Goal: Information Seeking & Learning: Understand process/instructions

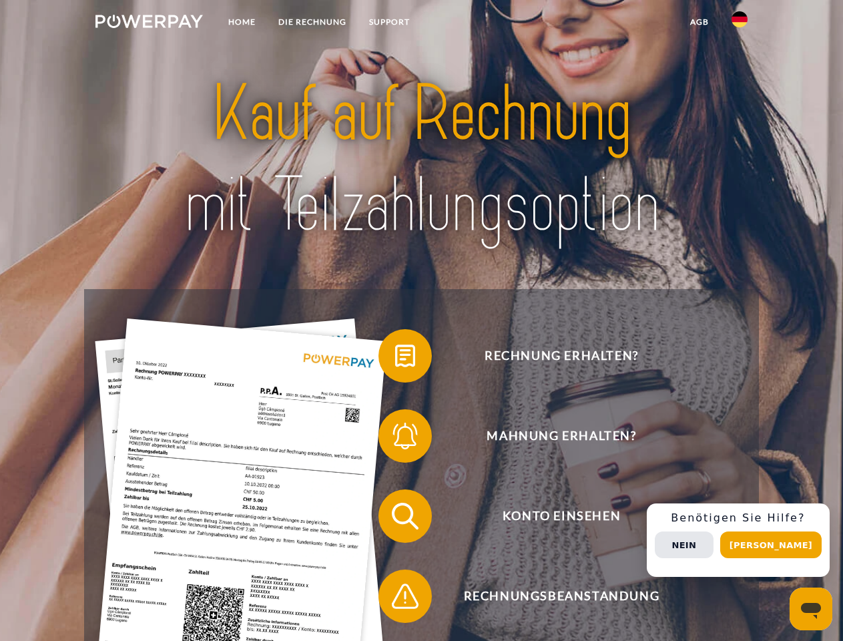
click at [149, 23] on img at bounding box center [149, 21] width 108 height 13
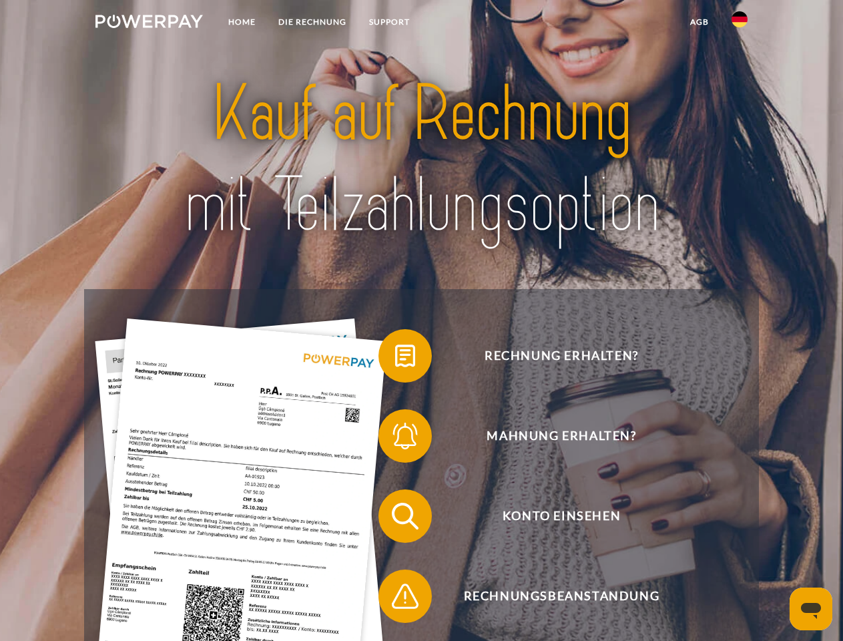
click at [740, 23] on img at bounding box center [740, 19] width 16 height 16
click at [699, 22] on link "agb" at bounding box center [699, 22] width 41 height 24
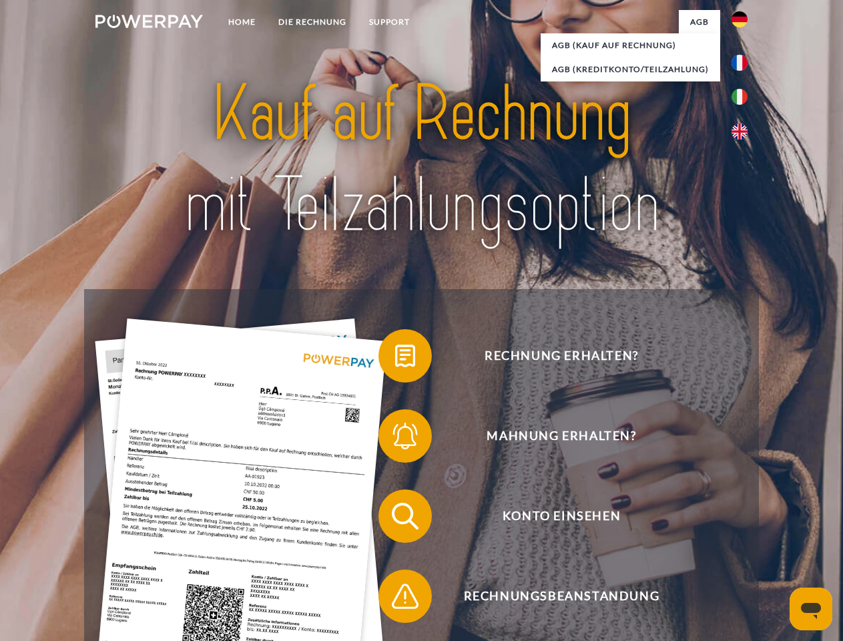
click at [395, 359] on span at bounding box center [385, 356] width 67 height 67
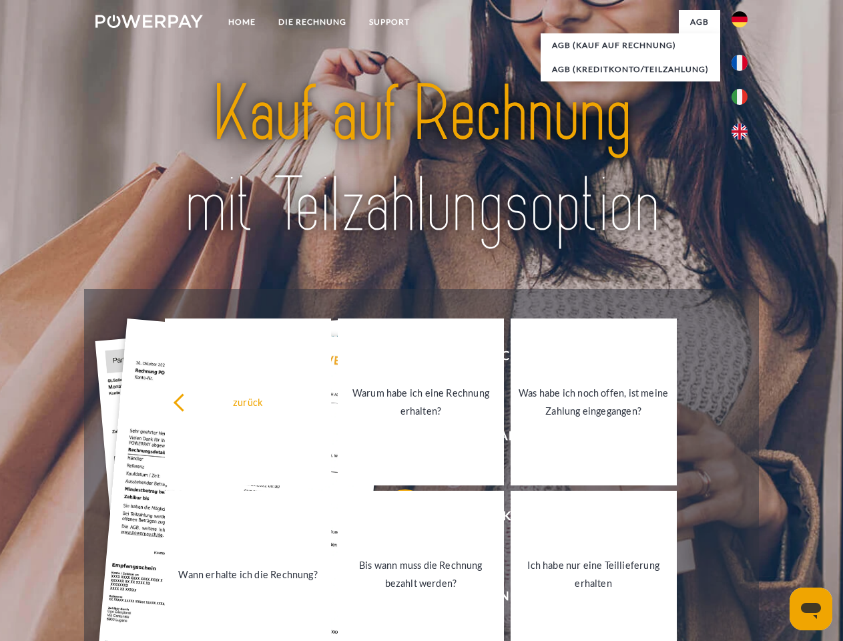
click at [395, 439] on link "Warum habe ich eine Rechnung erhalten?" at bounding box center [421, 401] width 166 height 167
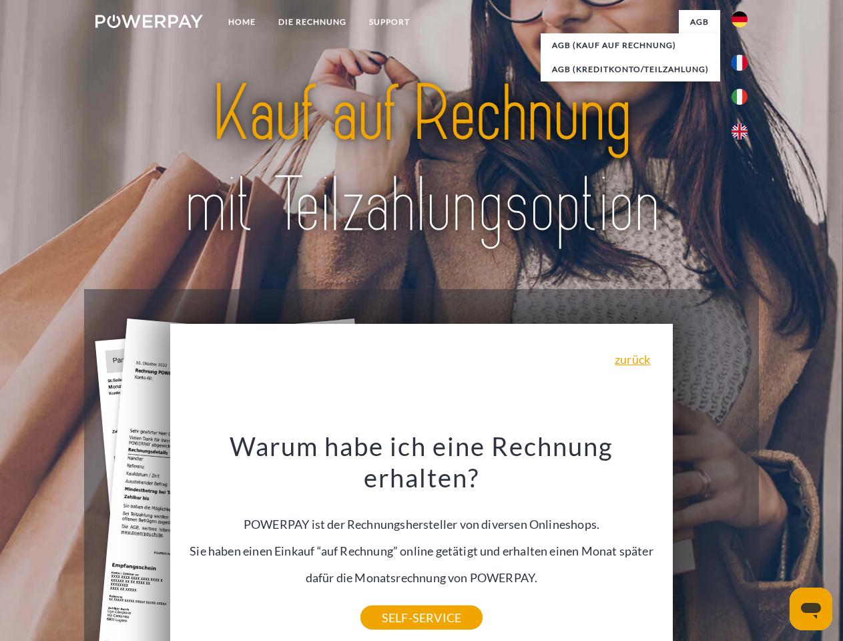
click at [395, 599] on div "Warum habe ich eine Rechnung erhalten? POWERPAY ist der Rechnungshersteller von…" at bounding box center [421, 524] width 487 height 188
click at [743, 540] on div "Rechnung erhalten? Mahnung erhalten? Konto einsehen" at bounding box center [421, 556] width 674 height 534
click at [710, 543] on span "Konto einsehen" at bounding box center [561, 515] width 327 height 53
click at [776, 545] on header "Home DIE RECHNUNG SUPPORT" at bounding box center [421, 461] width 843 height 922
